Goal: Task Accomplishment & Management: Manage account settings

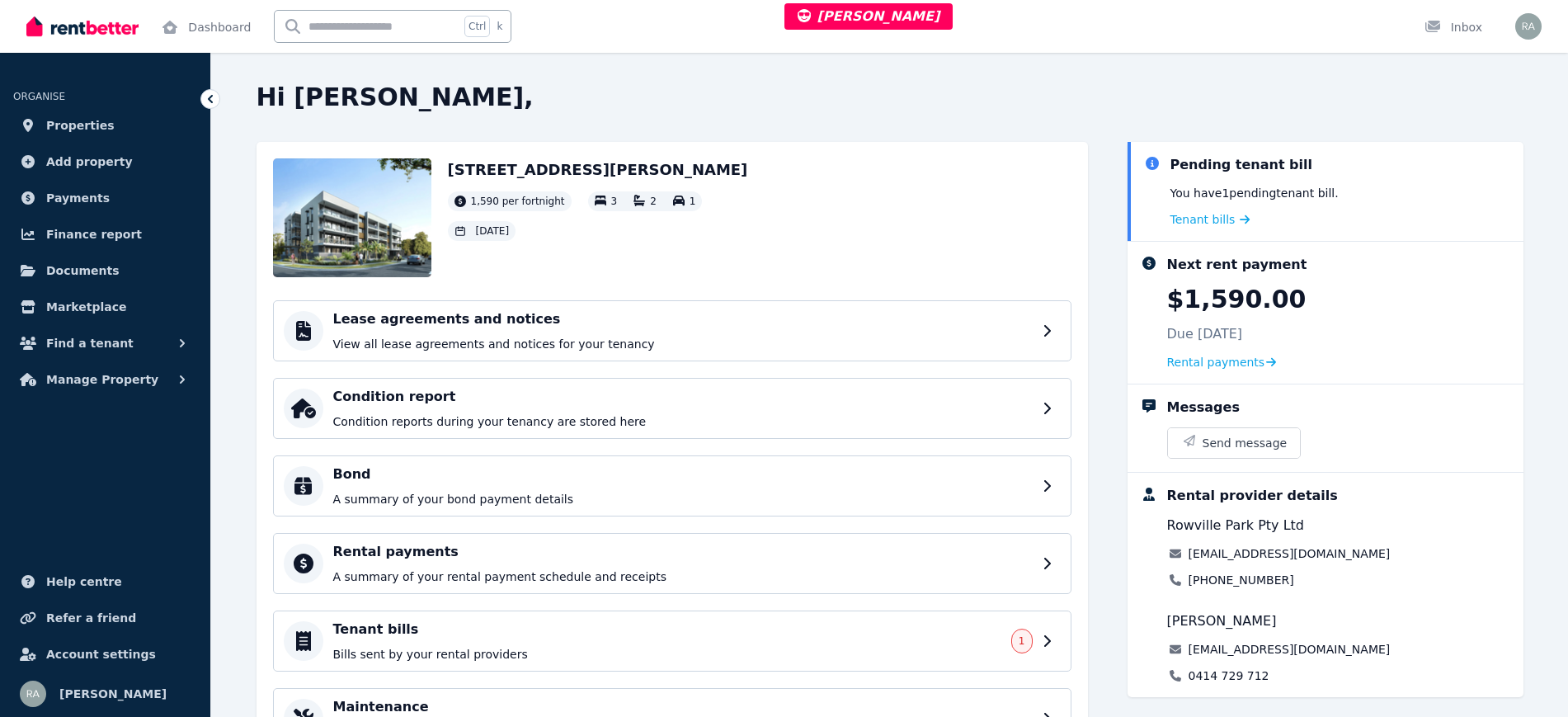
click at [1189, 207] on div "Pending tenant bill You have 1 pending tenant bill . Tenant bills" at bounding box center [1340, 190] width 340 height 72
click at [1193, 224] on span "Tenant bills" at bounding box center [1202, 219] width 65 height 16
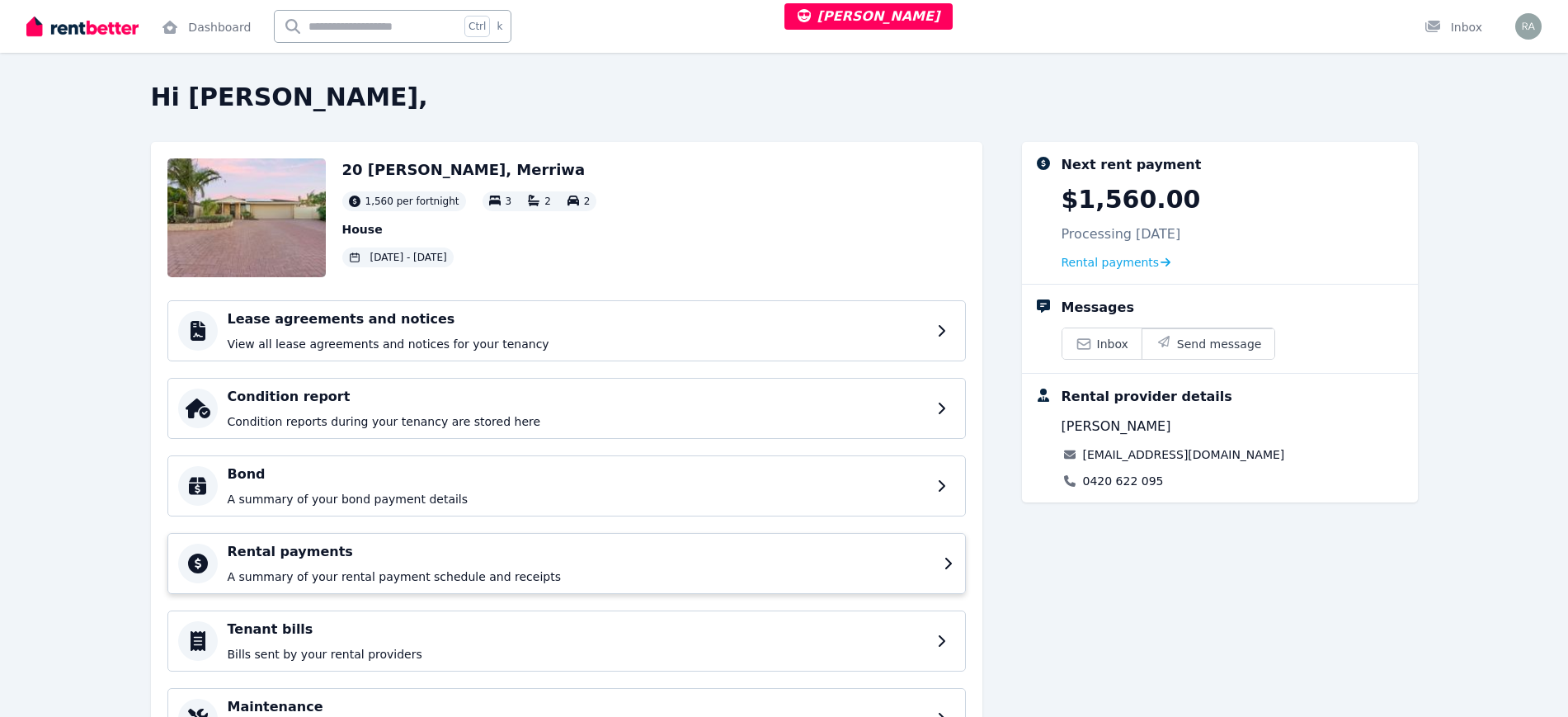
click at [548, 552] on h4 "Rental payments" at bounding box center [581, 552] width 706 height 20
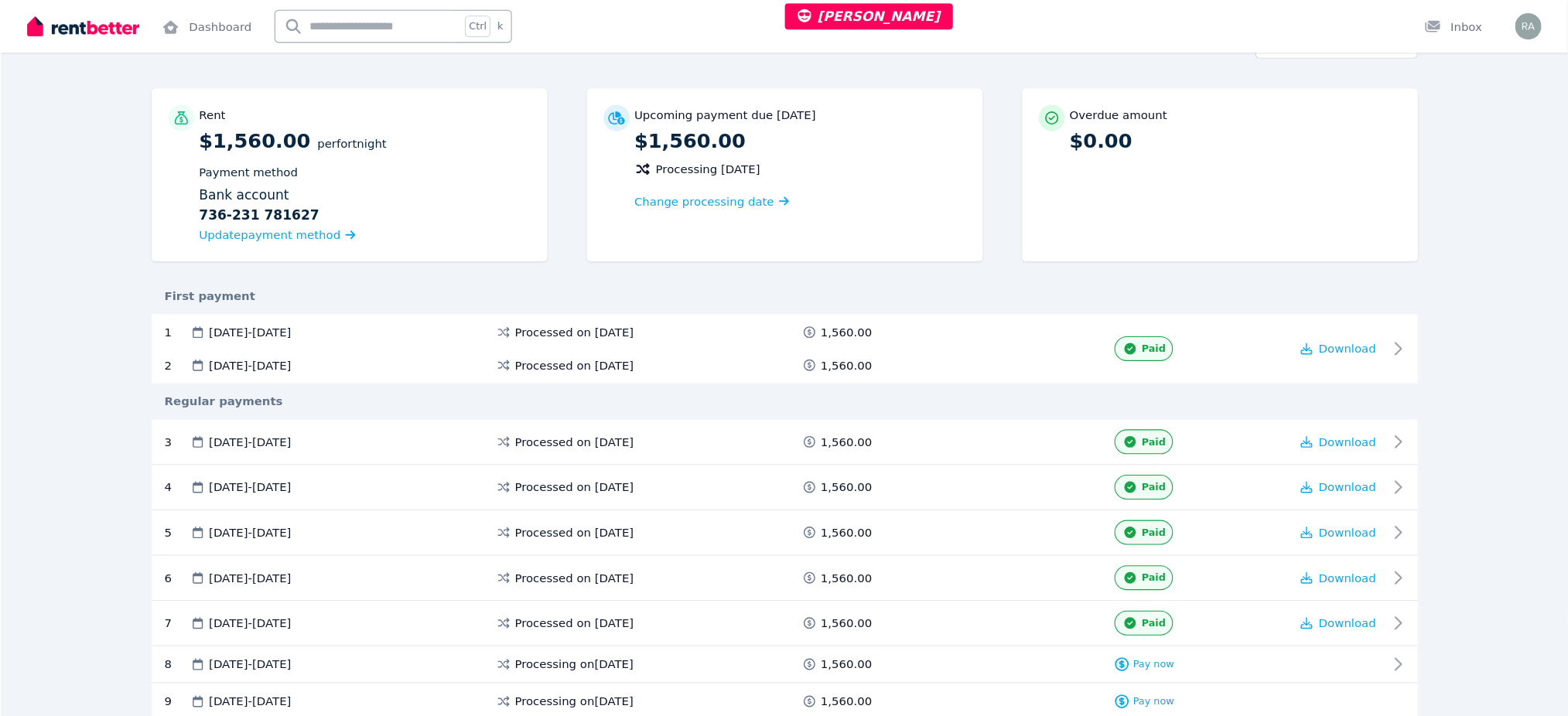
scroll to position [96, 0]
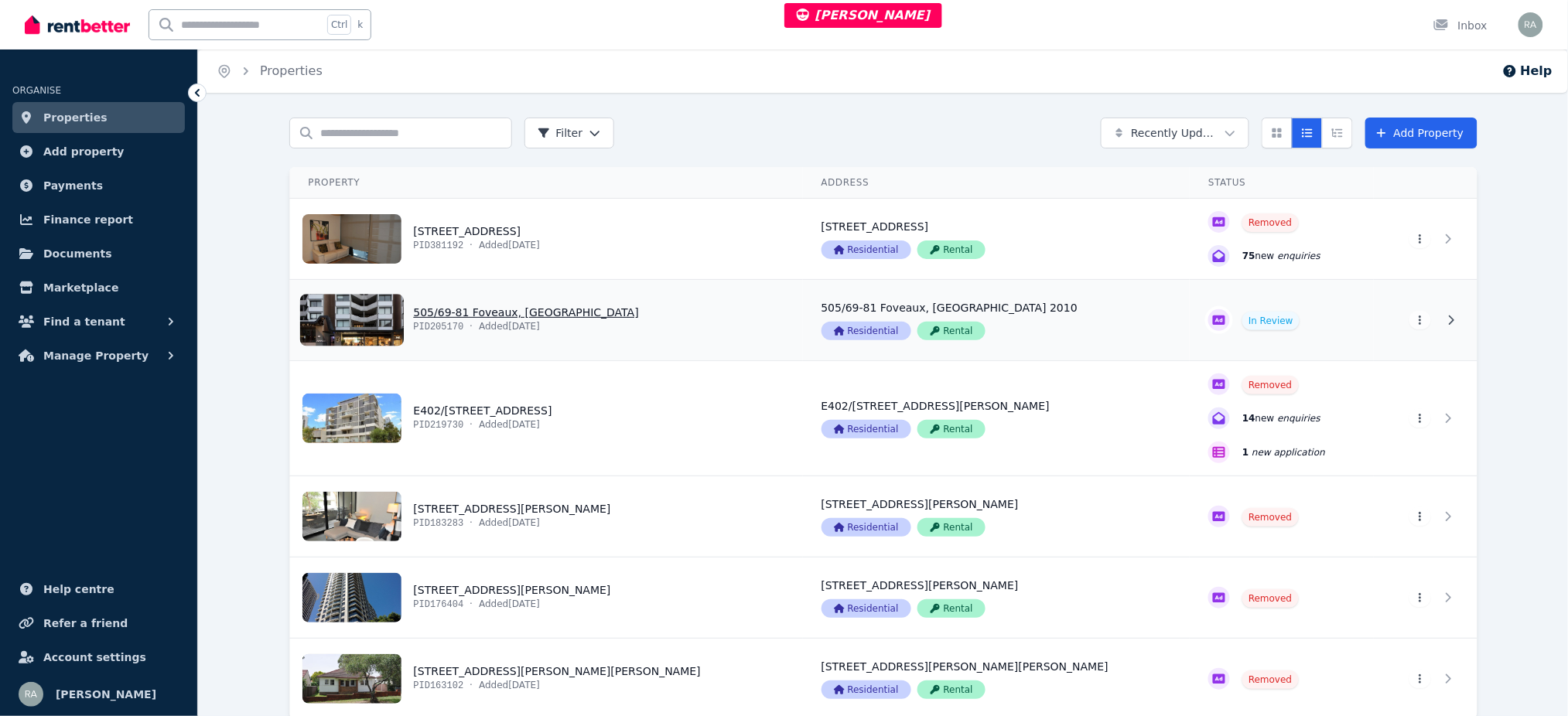
click at [636, 309] on link "View property details" at bounding box center [547, 320] width 513 height 80
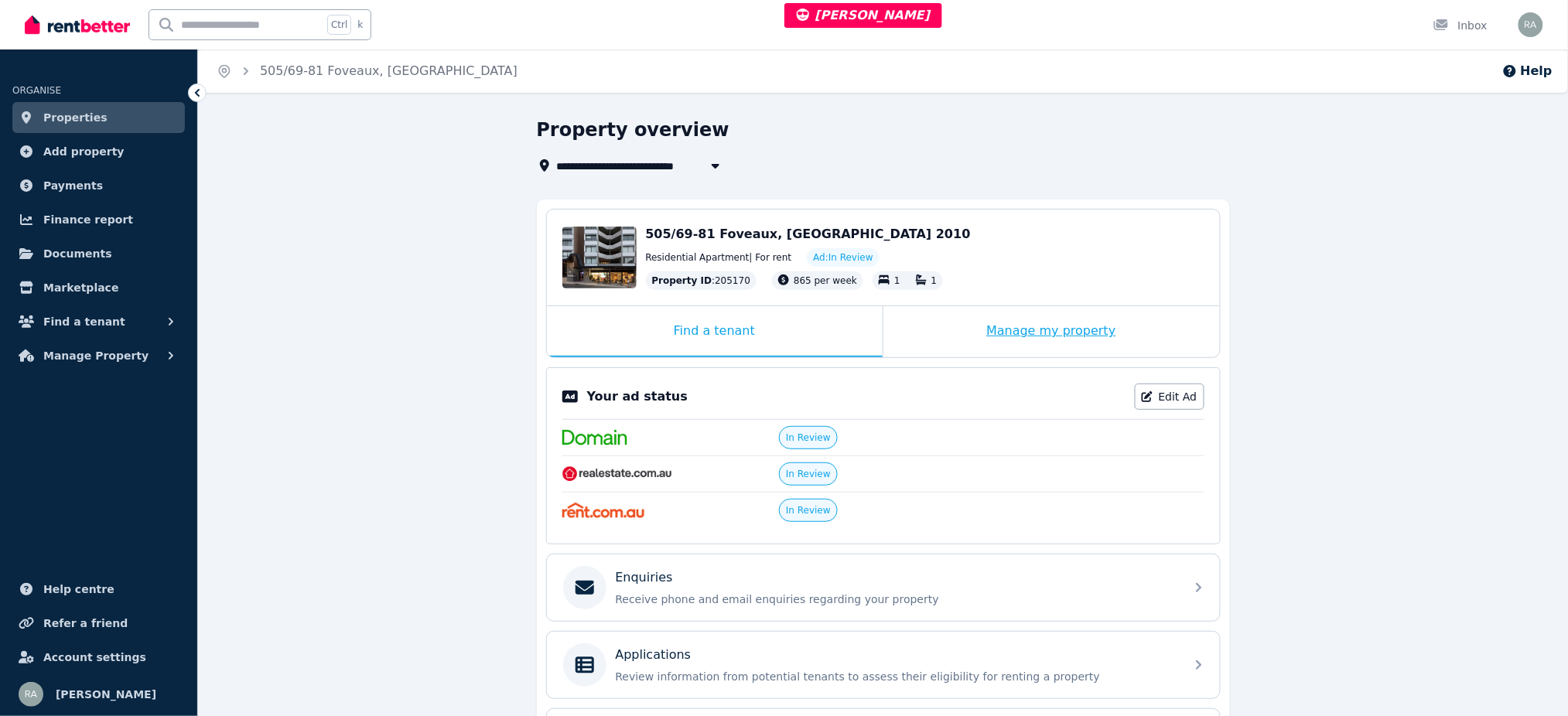
click at [896, 343] on div "Manage my property" at bounding box center [1051, 331] width 336 height 51
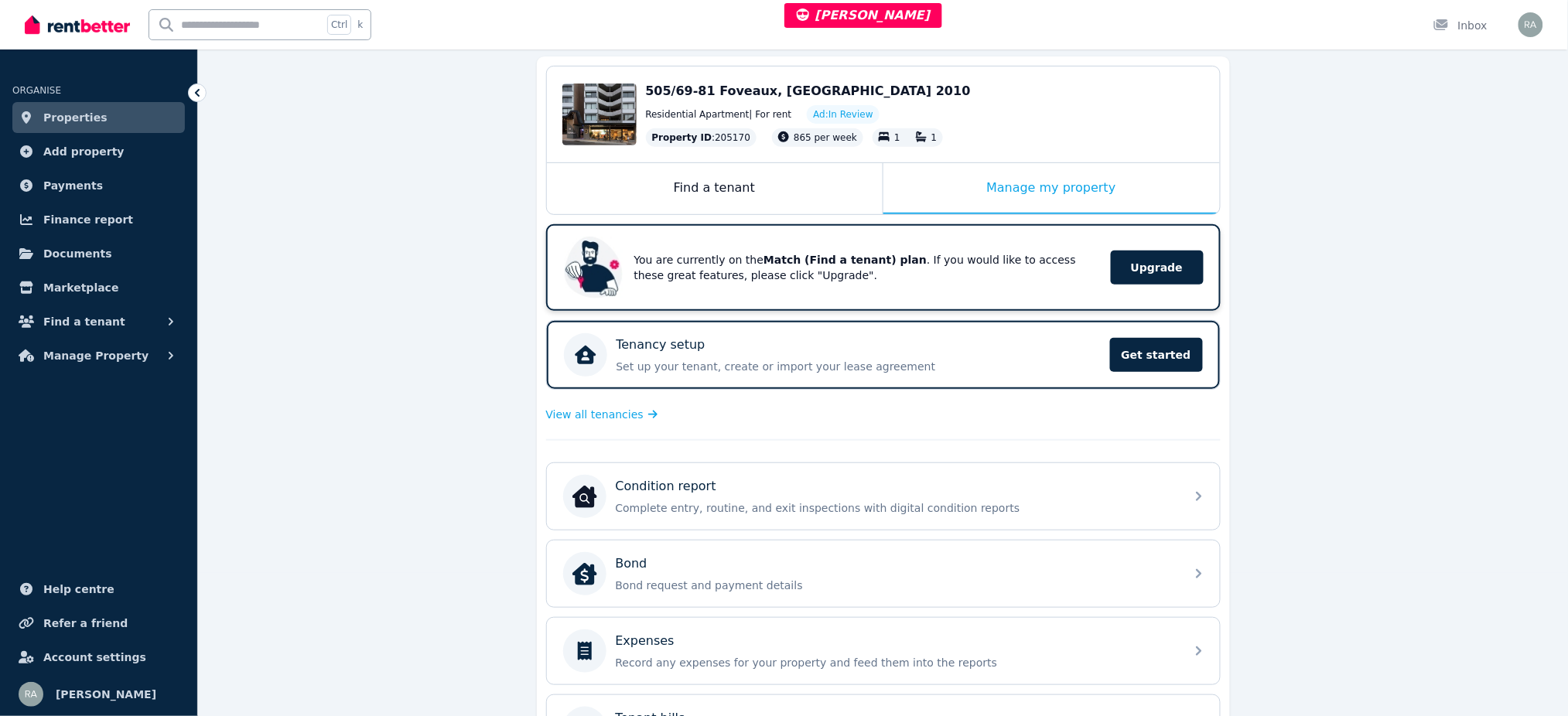
scroll to position [309, 0]
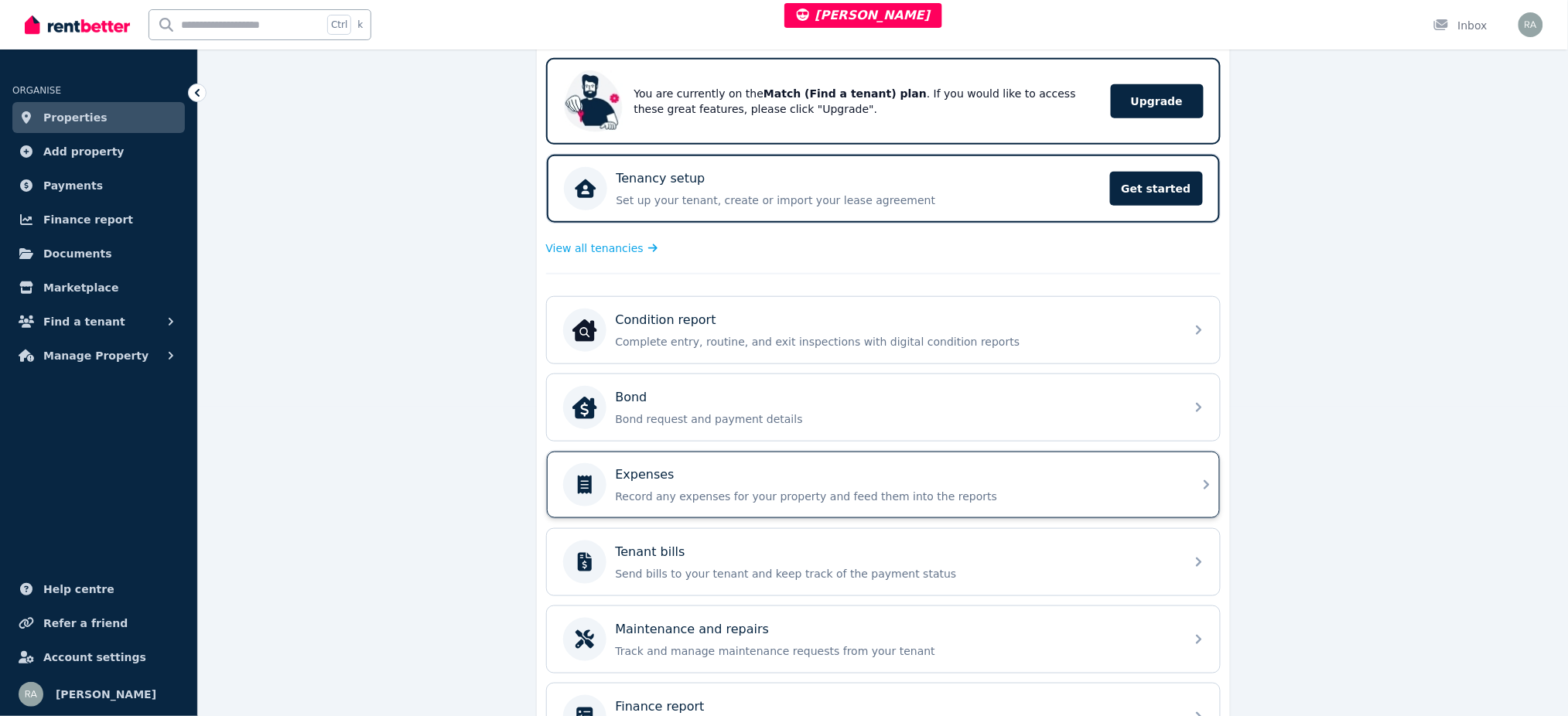
click at [776, 483] on div "Expenses Record any expenses for your property and feed them into the reports" at bounding box center [896, 485] width 560 height 39
